Goal: Communication & Community: Share content

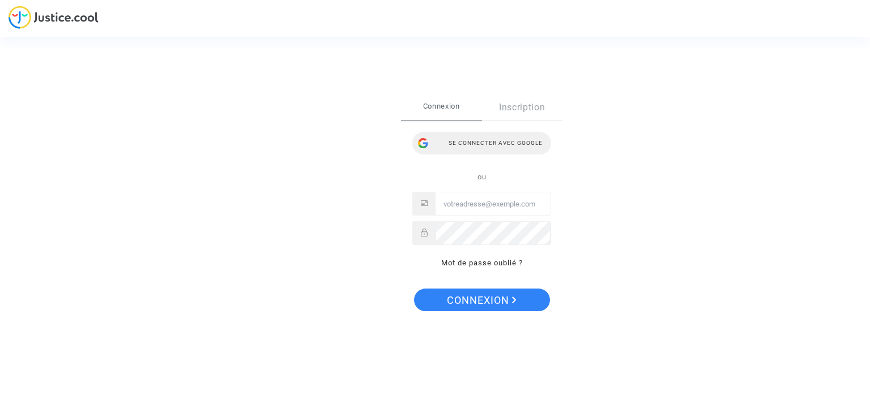
click at [496, 141] on div "Se connecter avec Google" at bounding box center [481, 143] width 139 height 23
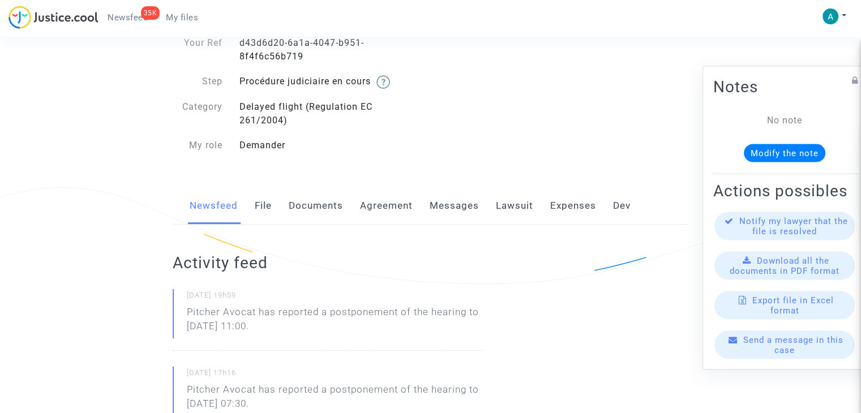
scroll to position [170, 0]
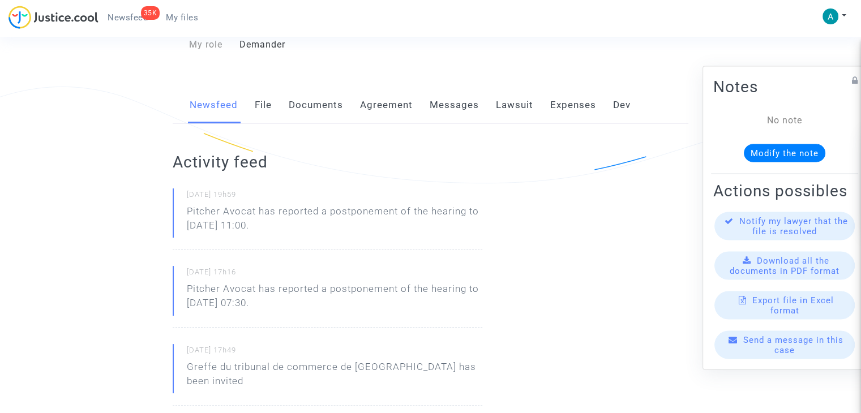
click at [788, 353] on span "Send a message in this case" at bounding box center [794, 345] width 100 height 20
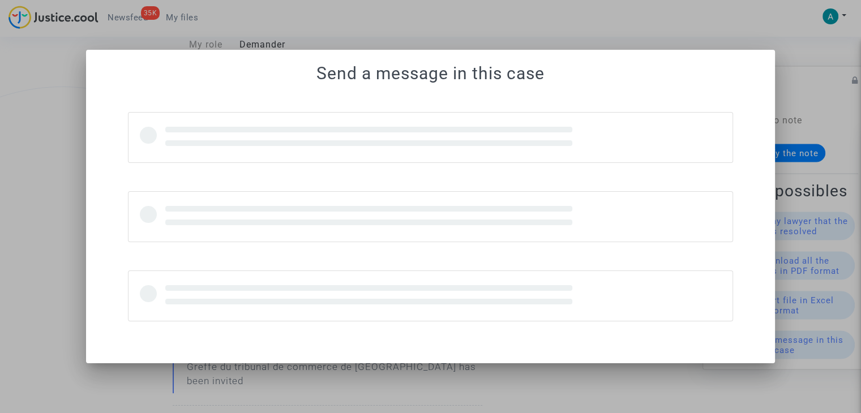
scroll to position [0, 0]
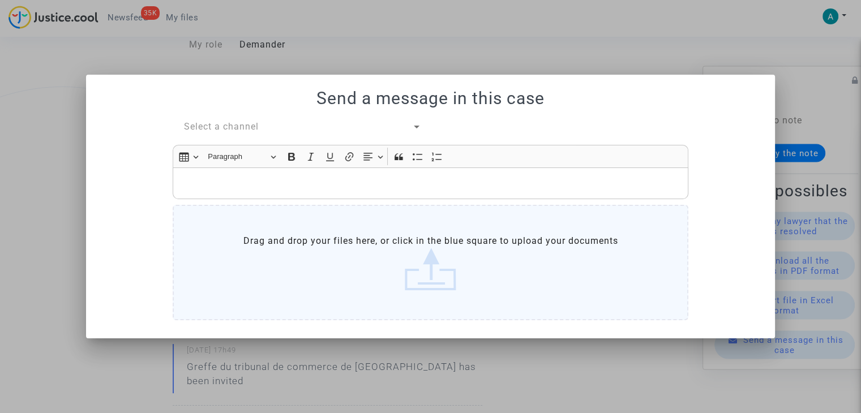
click at [236, 132] on span "Select a channel" at bounding box center [221, 126] width 75 height 11
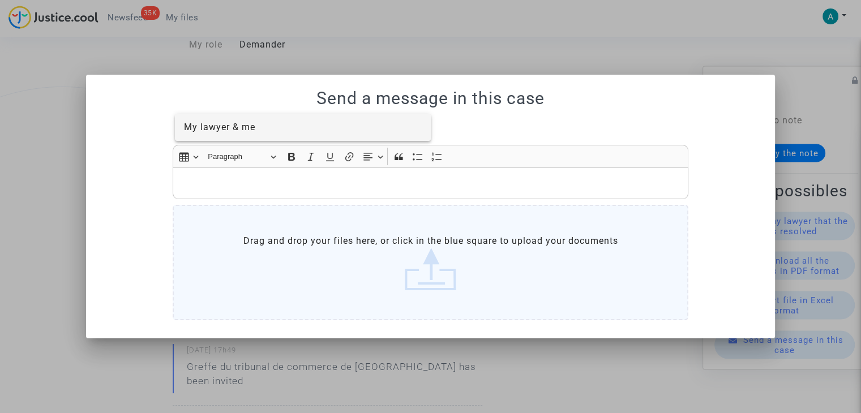
click at [247, 127] on span "My lawyer & me" at bounding box center [219, 127] width 71 height 11
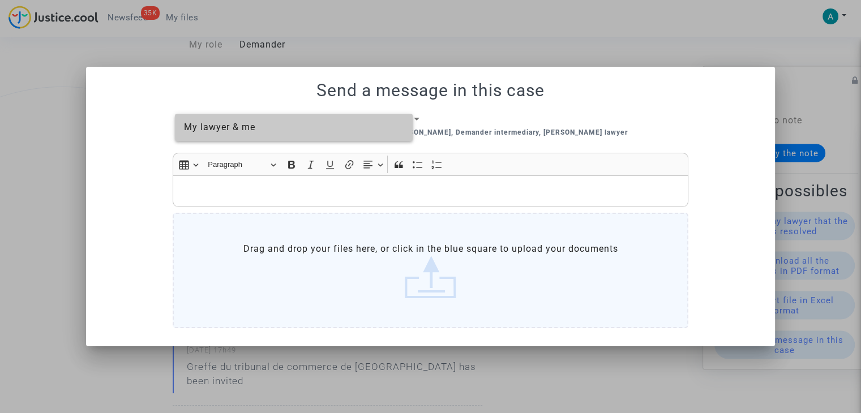
click at [321, 250] on label "Drag and drop your files here, or click in the blue square to upload your docum…" at bounding box center [431, 271] width 516 height 116
click at [0, 0] on input "Drag and drop your files here, or click in the blue square to upload your docum…" at bounding box center [0, 0] width 0 height 0
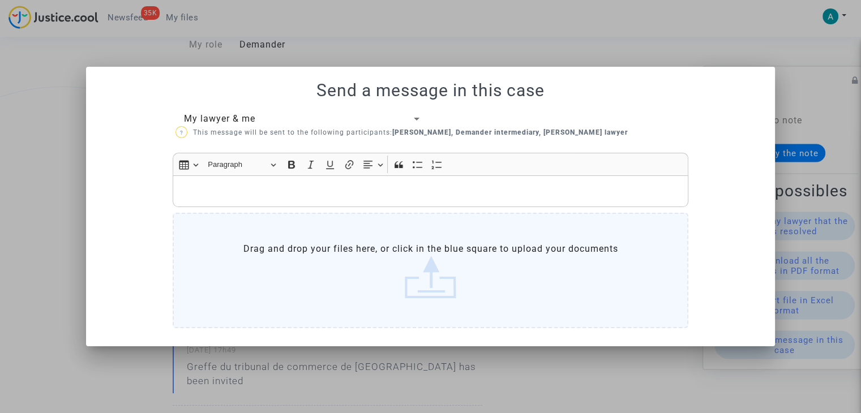
click at [275, 213] on label "Drag and drop your files here, or click in the blue square to upload your docum…" at bounding box center [431, 271] width 516 height 116
click at [0, 0] on input "Drag and drop your files here, or click in the blue square to upload your docum…" at bounding box center [0, 0] width 0 height 0
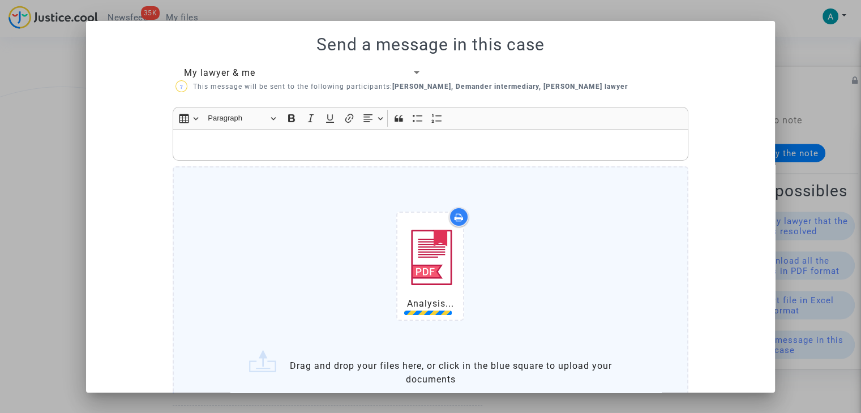
click at [251, 144] on p "Rich Text Editor, main" at bounding box center [431, 145] width 504 height 14
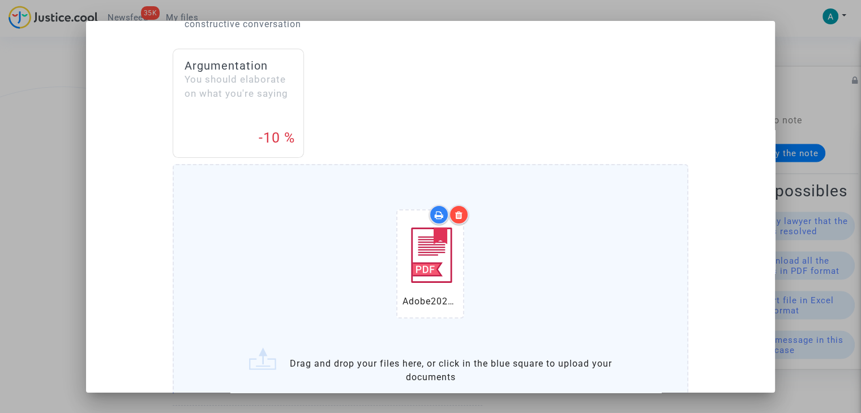
scroll to position [311, 0]
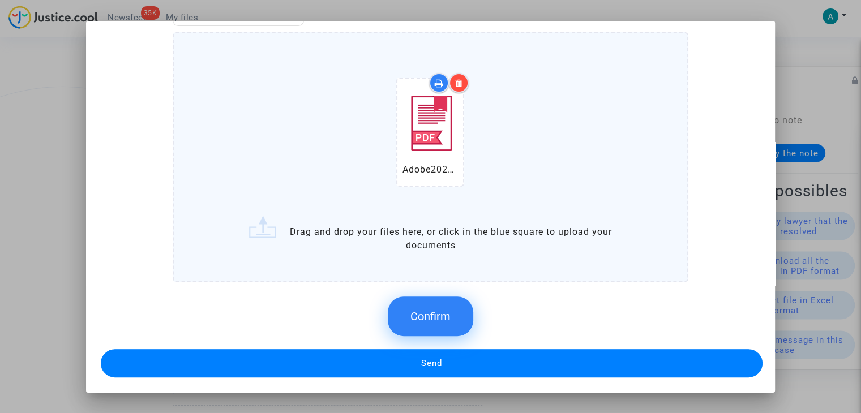
click at [419, 306] on button "Confirm" at bounding box center [431, 317] width 86 height 40
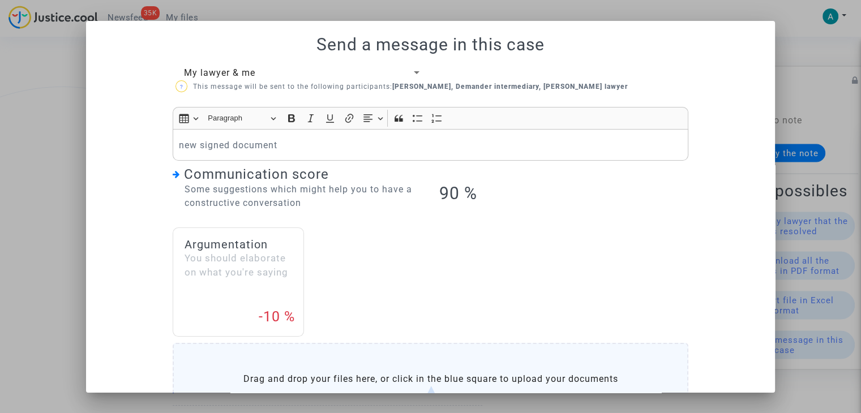
scroll to position [229, 0]
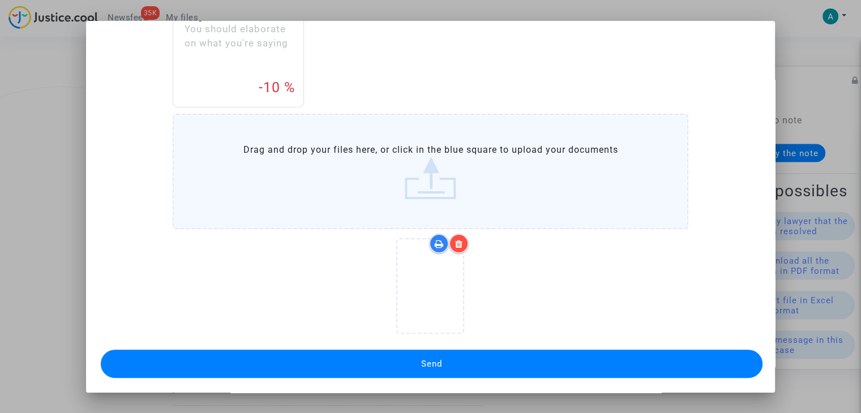
click at [496, 366] on button "Send" at bounding box center [432, 364] width 662 height 28
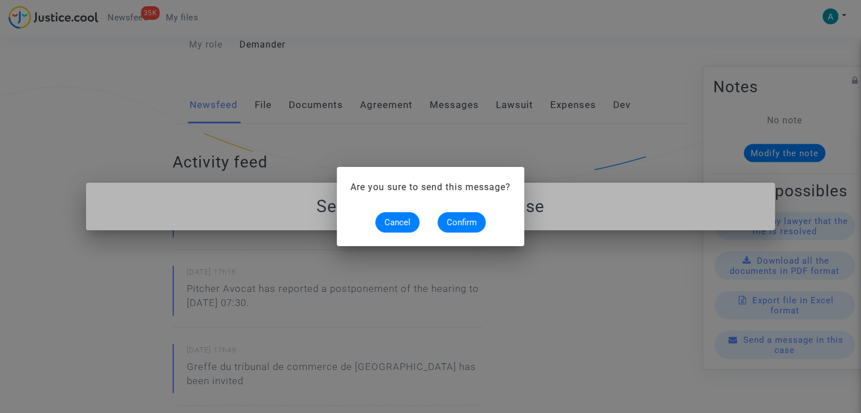
scroll to position [0, 0]
click at [483, 214] on div "Cancel Confirm" at bounding box center [431, 222] width 160 height 20
click at [467, 218] on span "Confirm" at bounding box center [462, 222] width 30 height 10
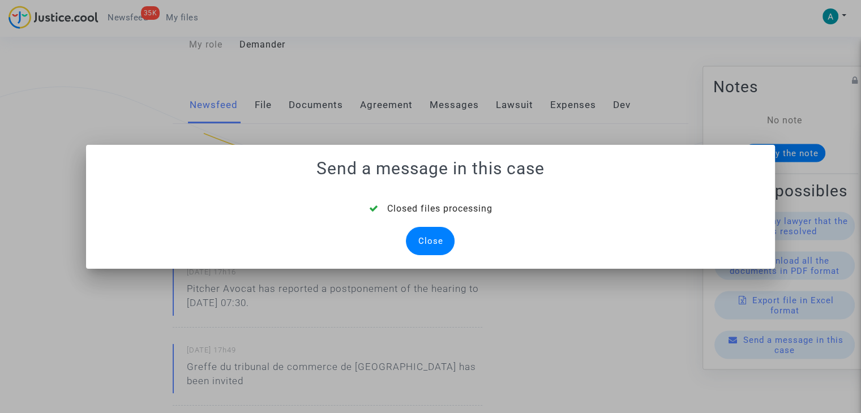
click at [444, 242] on div "Close" at bounding box center [430, 241] width 49 height 28
